Goal: Book appointment/travel/reservation

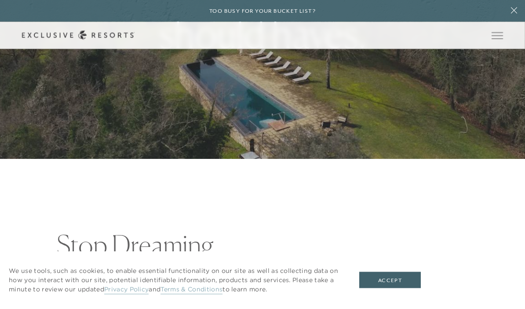
scroll to position [168, 0]
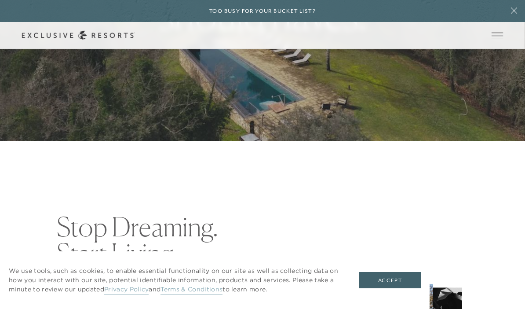
click at [393, 288] on button "Accept" at bounding box center [390, 280] width 62 height 17
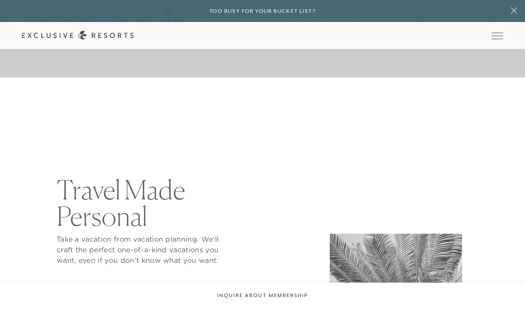
scroll to position [2508, 0]
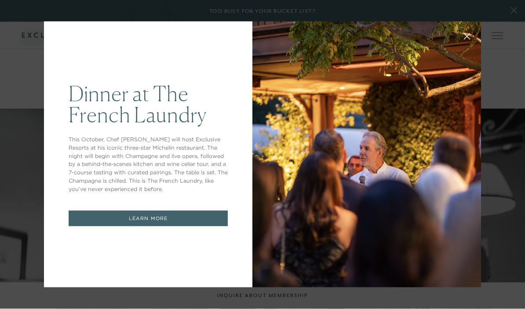
click at [412, 190] on div at bounding box center [366, 155] width 229 height 266
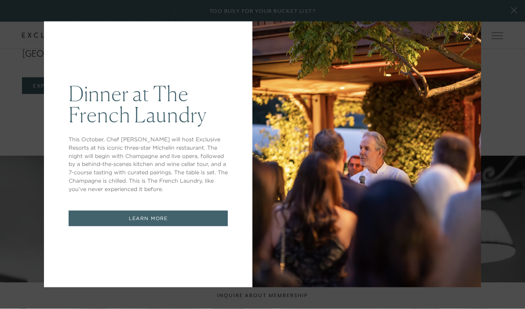
scroll to position [2157, 0]
click at [470, 40] on button at bounding box center [466, 35] width 21 height 21
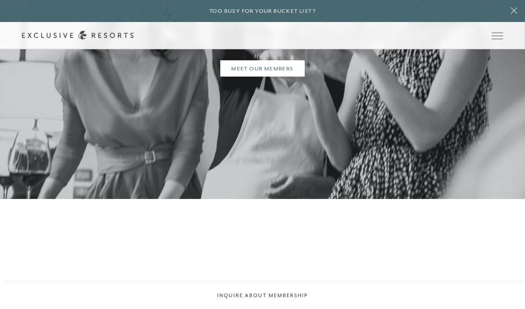
scroll to position [2420, 0]
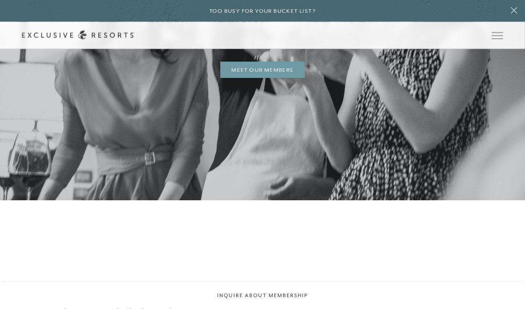
click at [273, 79] on link "MEET OUR MEMBERS" at bounding box center [262, 70] width 84 height 17
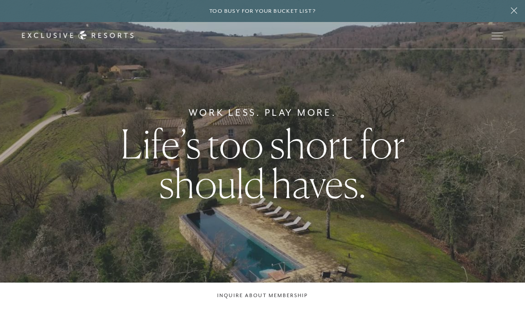
click at [498, 33] on button "Open navigation" at bounding box center [497, 36] width 11 height 6
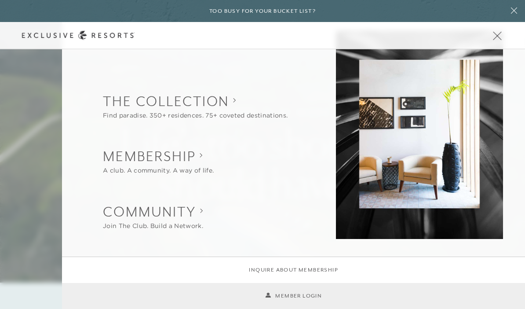
click at [498, 39] on button "Open navigation" at bounding box center [497, 36] width 11 height 6
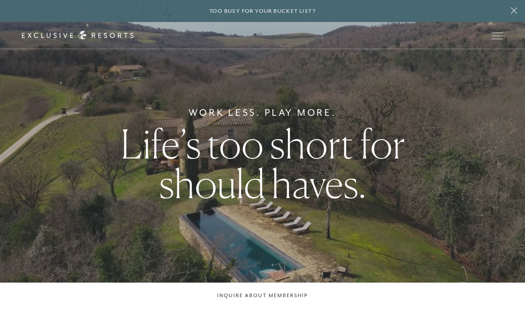
click at [497, 37] on span "Open navigation" at bounding box center [497, 36] width 11 height 6
click at [55, 37] on icon at bounding box center [78, 35] width 113 height 9
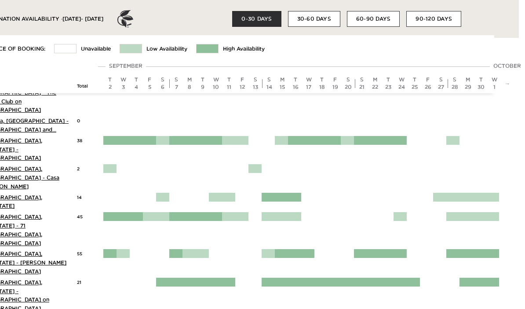
scroll to position [73, 30]
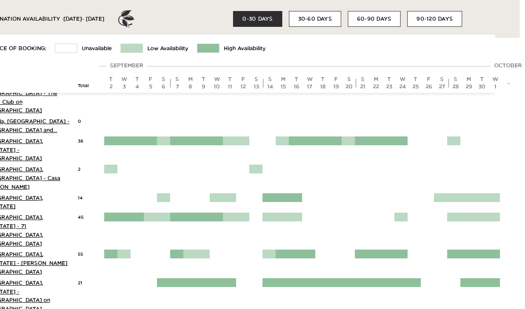
click at [318, 22] on button "30-60 DAYS" at bounding box center [315, 19] width 52 height 16
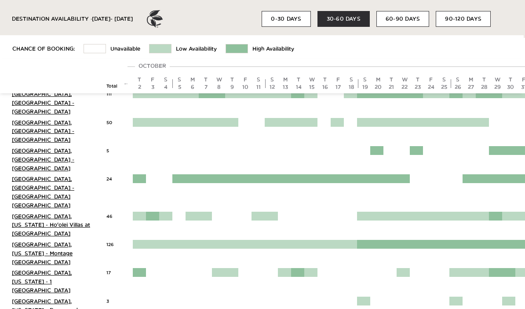
scroll to position [973, 1]
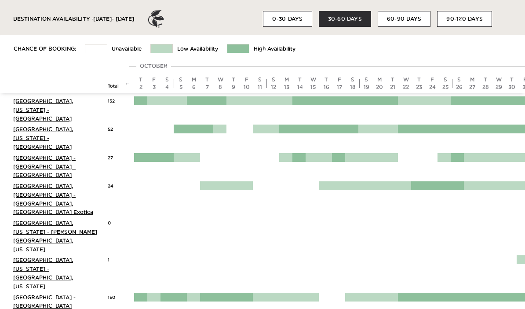
scroll to position [291, 0]
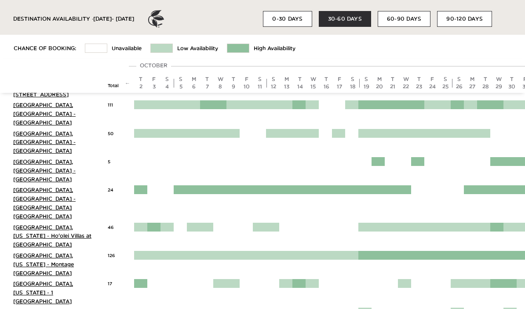
scroll to position [969, 0]
